Goal: Task Accomplishment & Management: Use online tool/utility

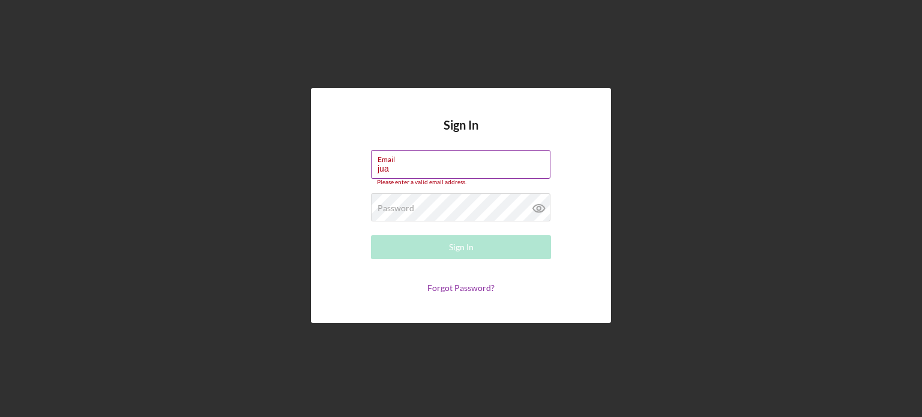
type input "[PERSON_NAME][EMAIL_ADDRESS][DOMAIN_NAME]"
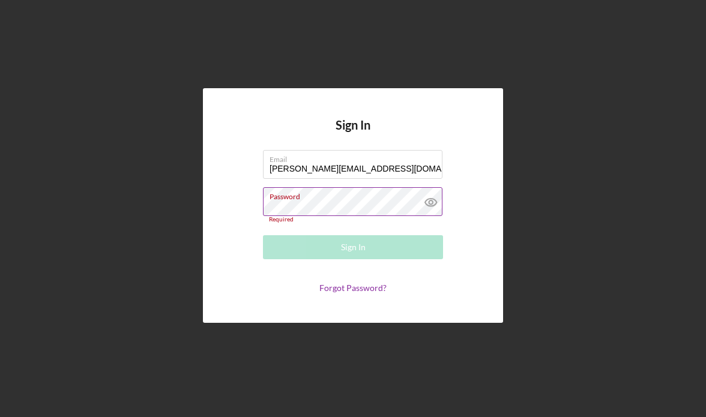
click at [334, 205] on div "Password Required" at bounding box center [353, 204] width 180 height 35
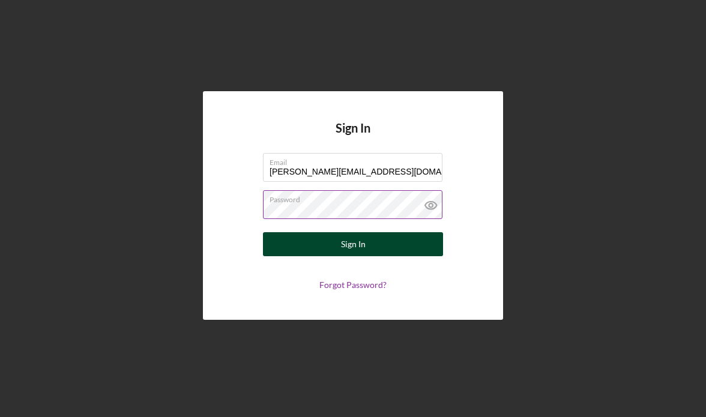
click at [331, 247] on button "Sign In" at bounding box center [353, 244] width 180 height 24
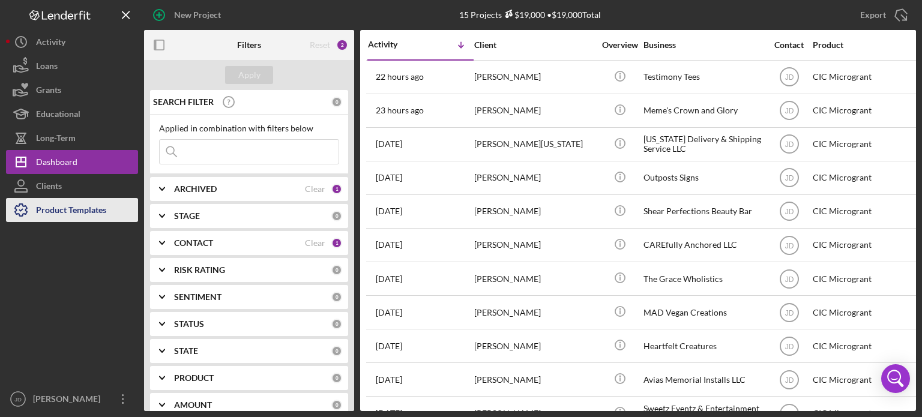
click at [68, 208] on div "Product Templates" at bounding box center [71, 211] width 70 height 27
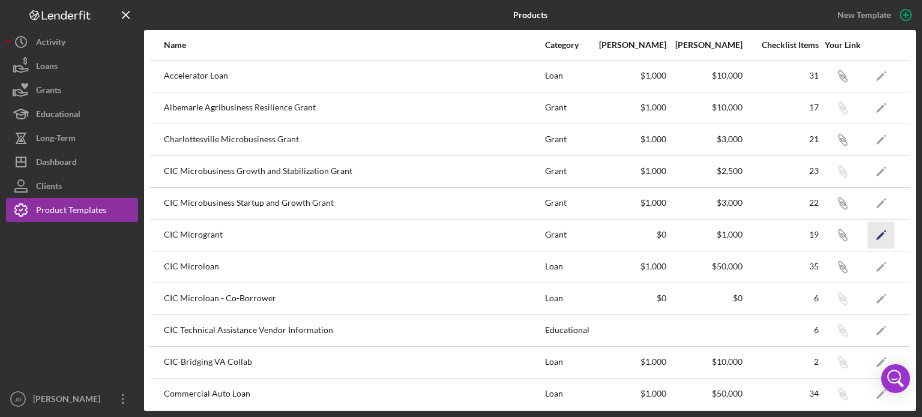
click at [876, 235] on polygon "button" at bounding box center [880, 236] width 8 height 8
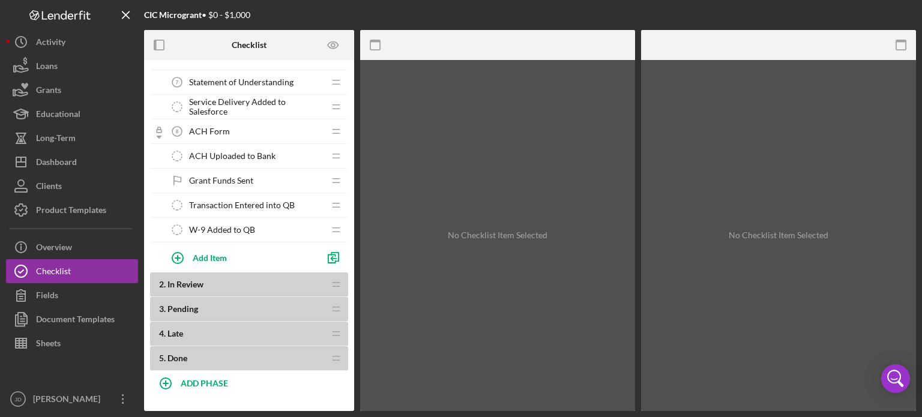
scroll to position [466, 0]
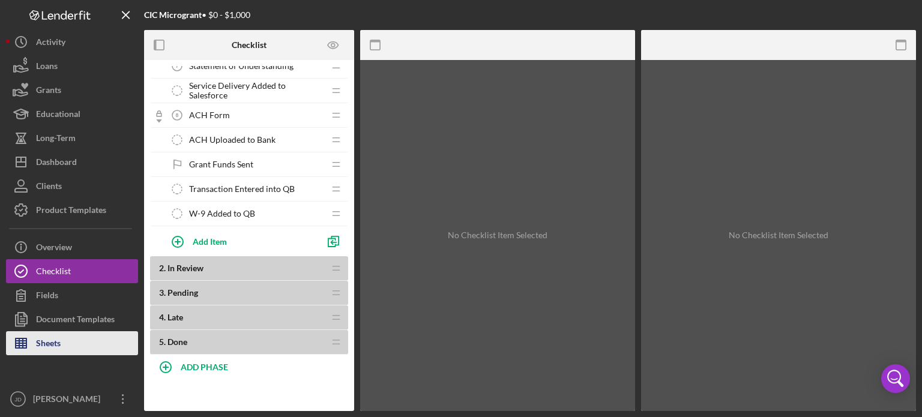
click at [58, 343] on div "Sheets" at bounding box center [48, 344] width 25 height 27
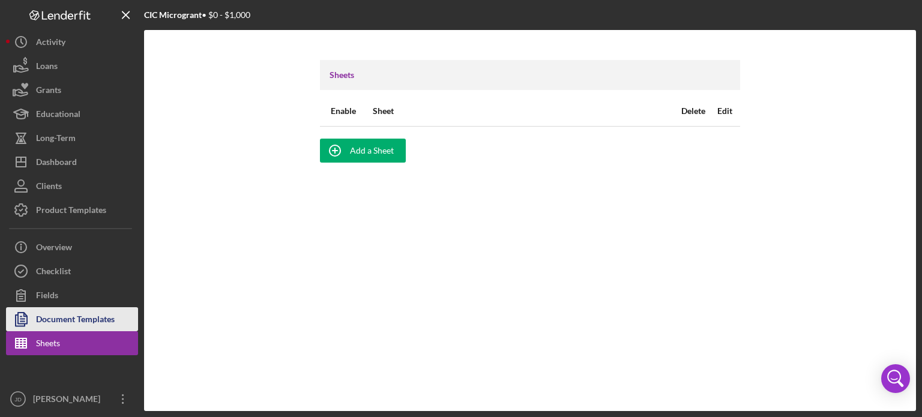
click at [58, 317] on div "Document Templates" at bounding box center [75, 320] width 79 height 27
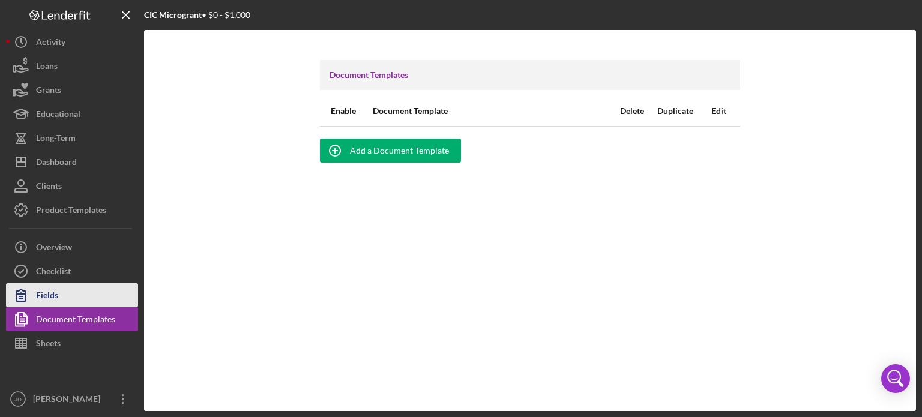
click at [53, 292] on div "Fields" at bounding box center [47, 296] width 22 height 27
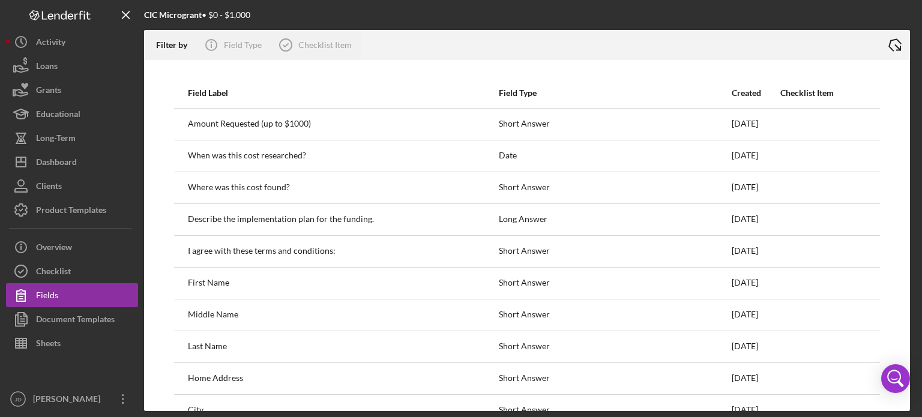
click at [893, 42] on icon "Icon/Export" at bounding box center [895, 45] width 30 height 30
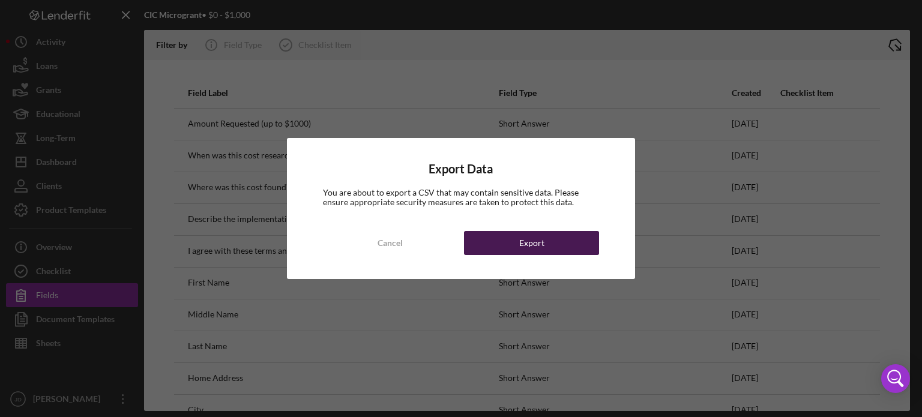
click at [499, 239] on button "Export" at bounding box center [531, 243] width 135 height 24
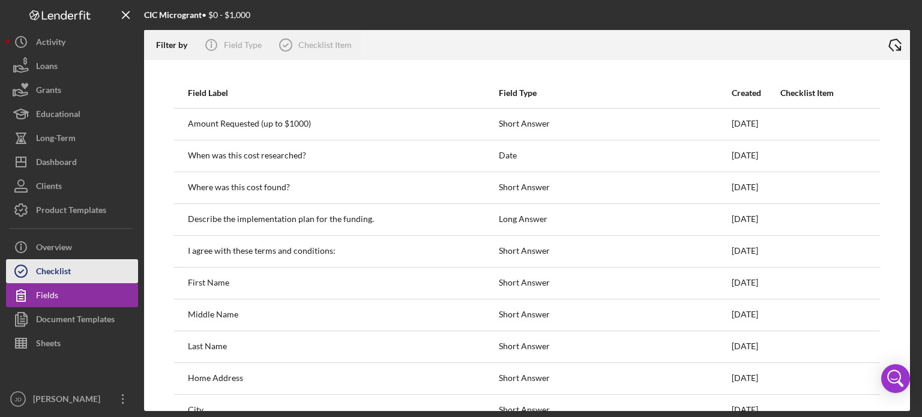
click at [58, 268] on div "Checklist" at bounding box center [53, 272] width 35 height 27
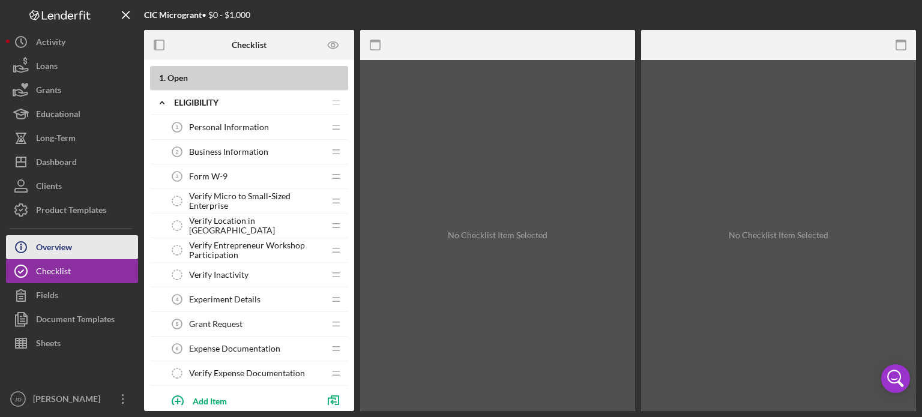
click at [54, 248] on div "Overview" at bounding box center [54, 248] width 36 height 27
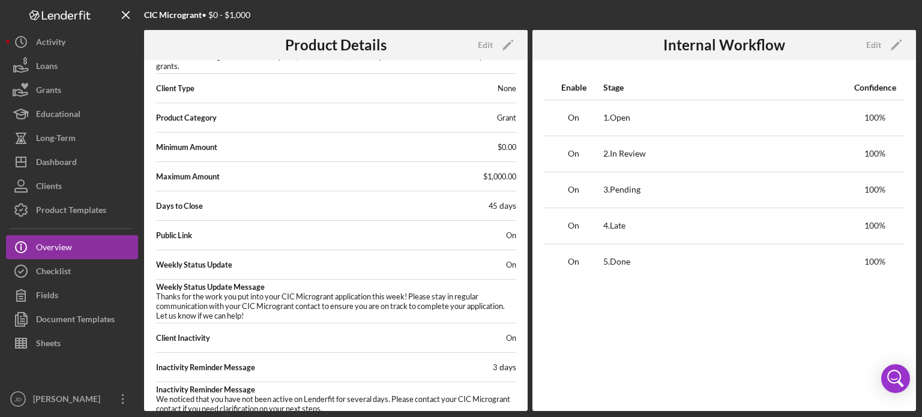
scroll to position [142, 0]
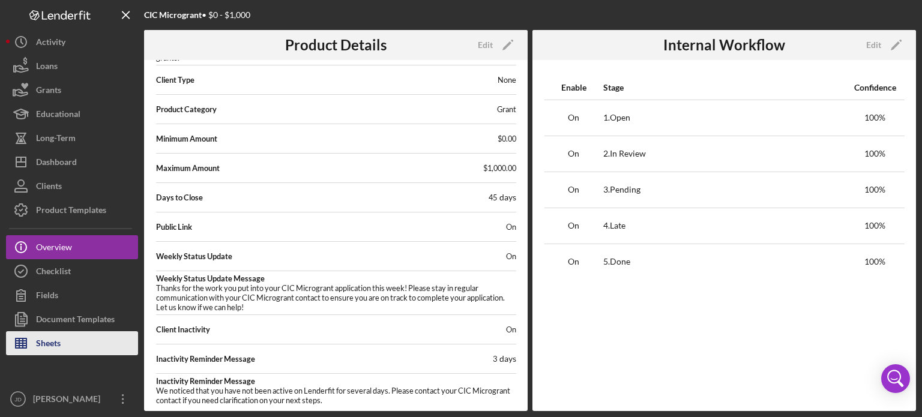
click at [46, 348] on div "Sheets" at bounding box center [48, 344] width 25 height 27
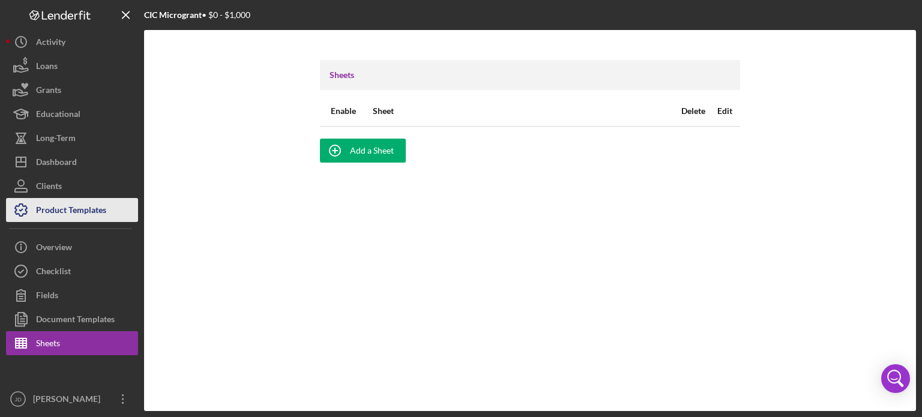
click at [70, 209] on div "Product Templates" at bounding box center [71, 211] width 70 height 27
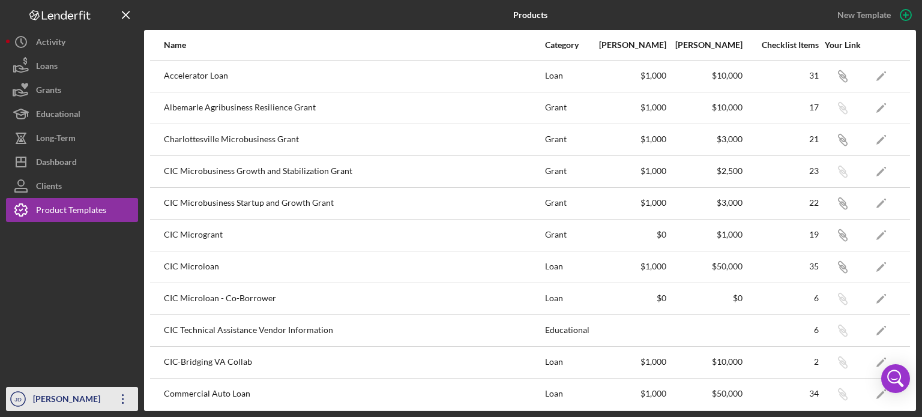
click at [126, 402] on icon "Icon/Overflow" at bounding box center [123, 399] width 30 height 30
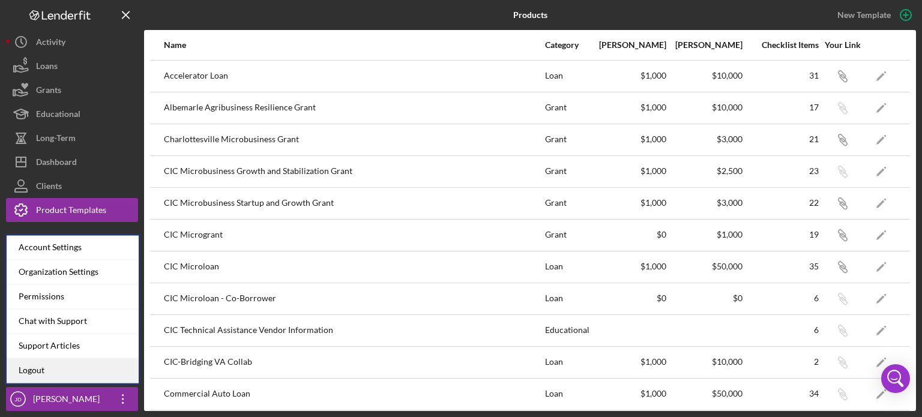
click at [70, 368] on link "Logout" at bounding box center [73, 370] width 132 height 25
